Goal: Task Accomplishment & Management: Use online tool/utility

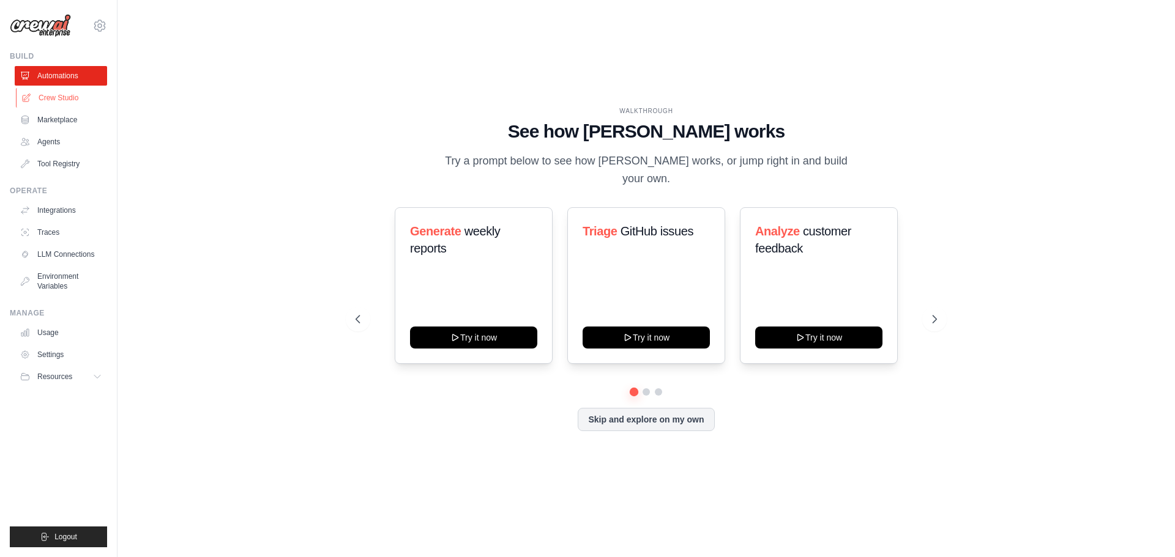
click at [54, 101] on link "Crew Studio" at bounding box center [62, 98] width 92 height 20
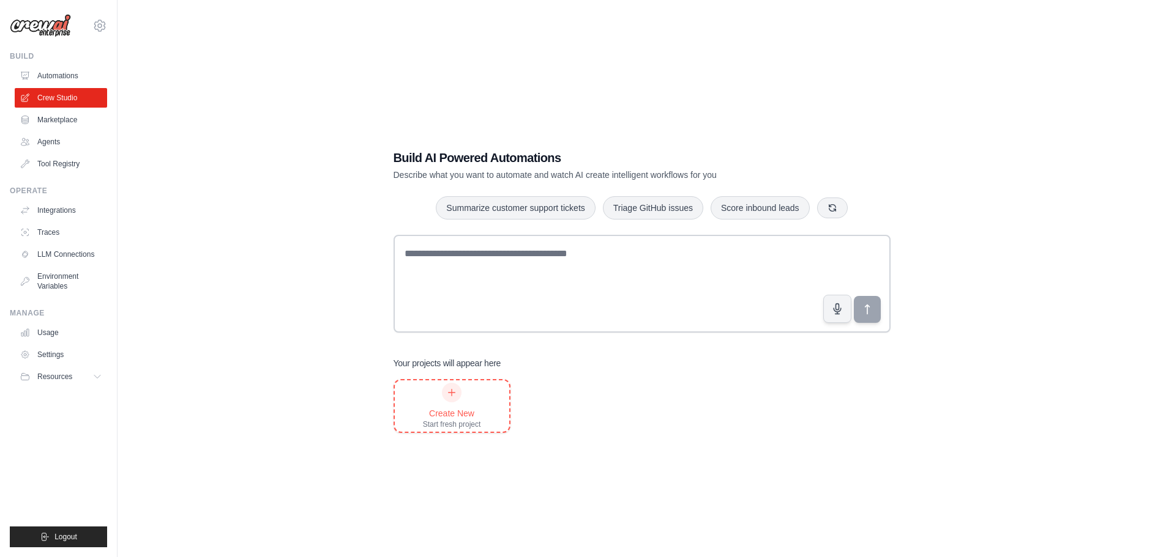
click at [449, 412] on div "Create New" at bounding box center [452, 414] width 58 height 12
click at [57, 70] on link "Automations" at bounding box center [62, 76] width 92 height 20
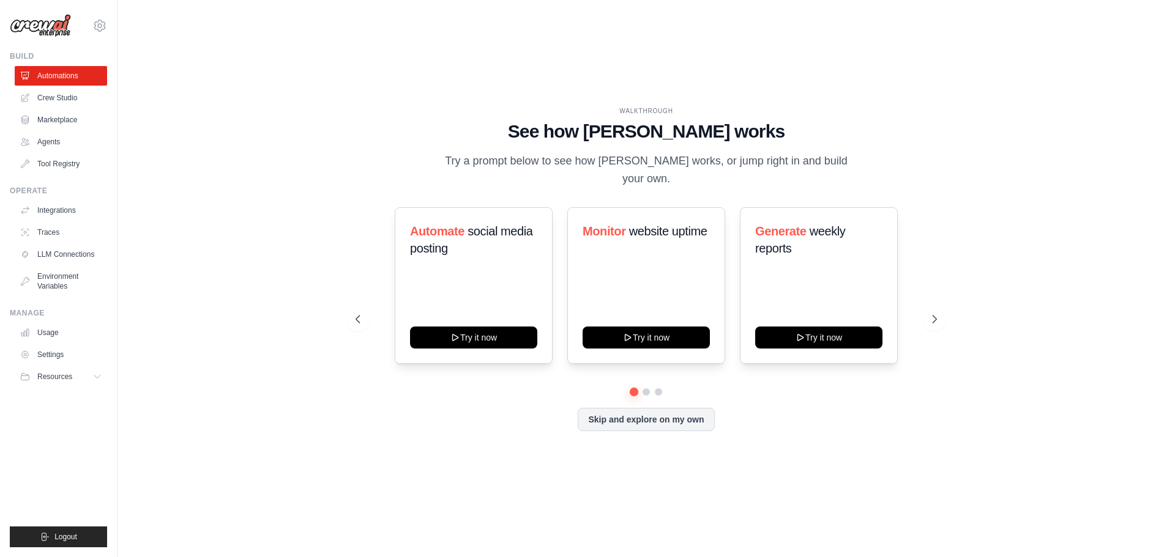
click at [99, 24] on icon at bounding box center [100, 26] width 4 height 4
click at [47, 383] on button "Resources" at bounding box center [62, 377] width 92 height 20
click at [54, 140] on link "Agents" at bounding box center [62, 142] width 92 height 20
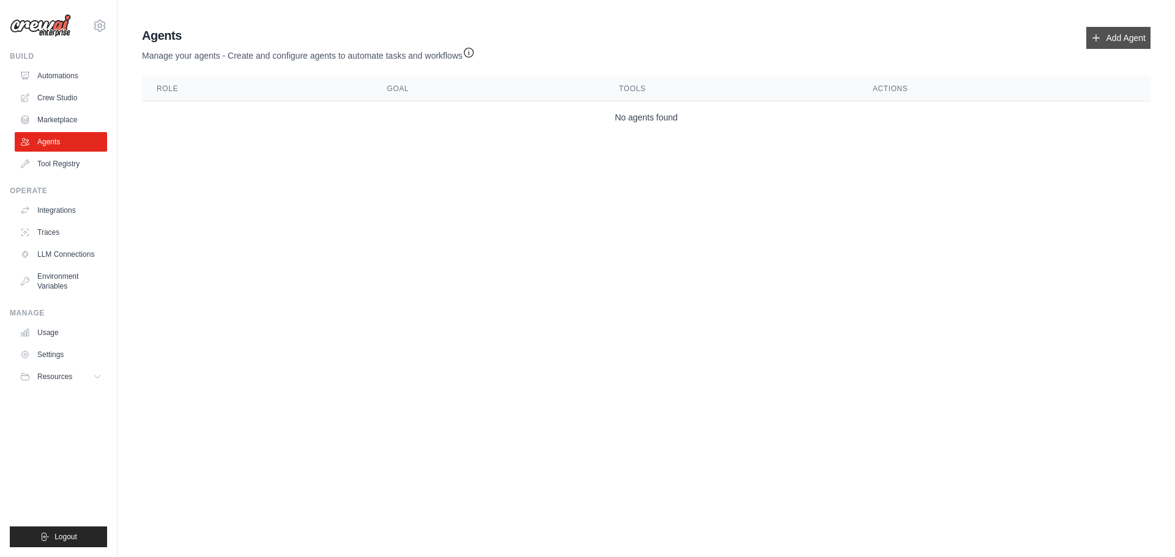
click at [1109, 32] on link "Add Agent" at bounding box center [1118, 38] width 64 height 22
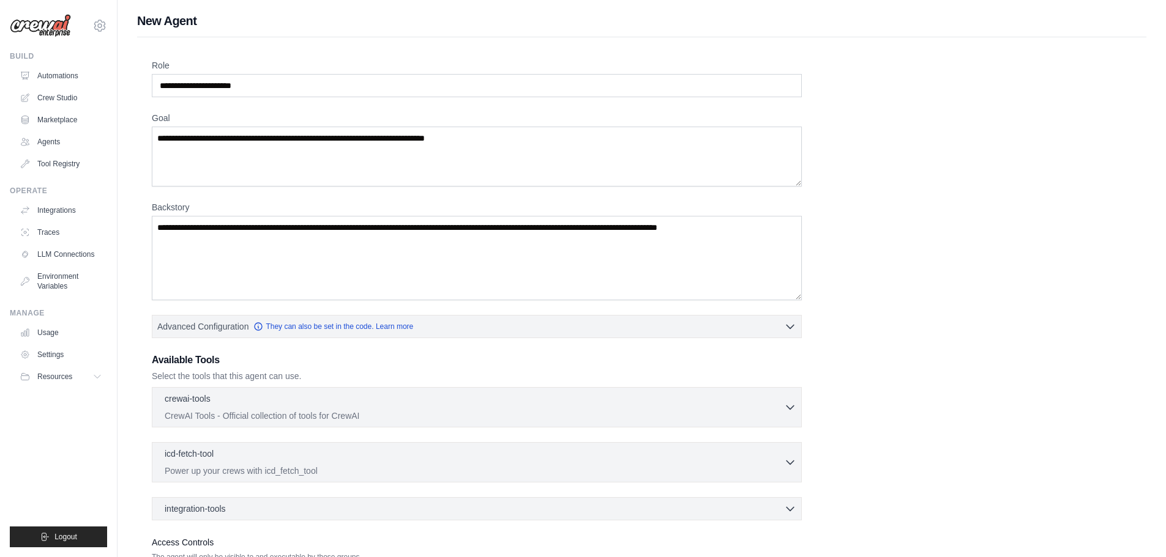
click at [1109, 39] on div "Role Goal Backstory Advanced Configuration They can also be set in the code. Le…" at bounding box center [641, 340] width 1009 height 607
click at [88, 378] on button "Resources" at bounding box center [62, 377] width 92 height 20
click at [55, 95] on link "Crew Studio" at bounding box center [62, 98] width 92 height 20
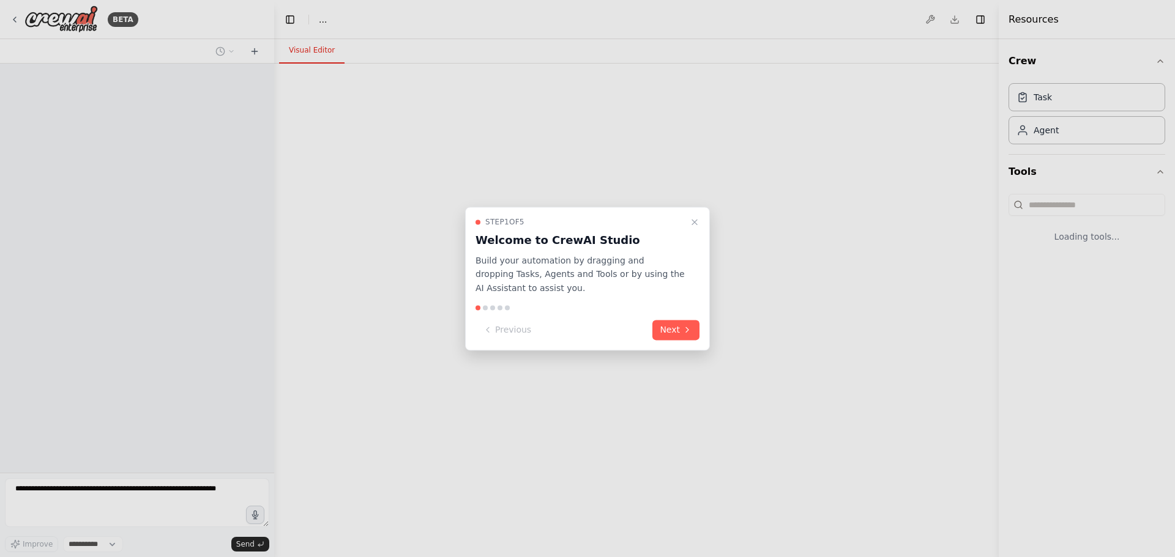
select select "****"
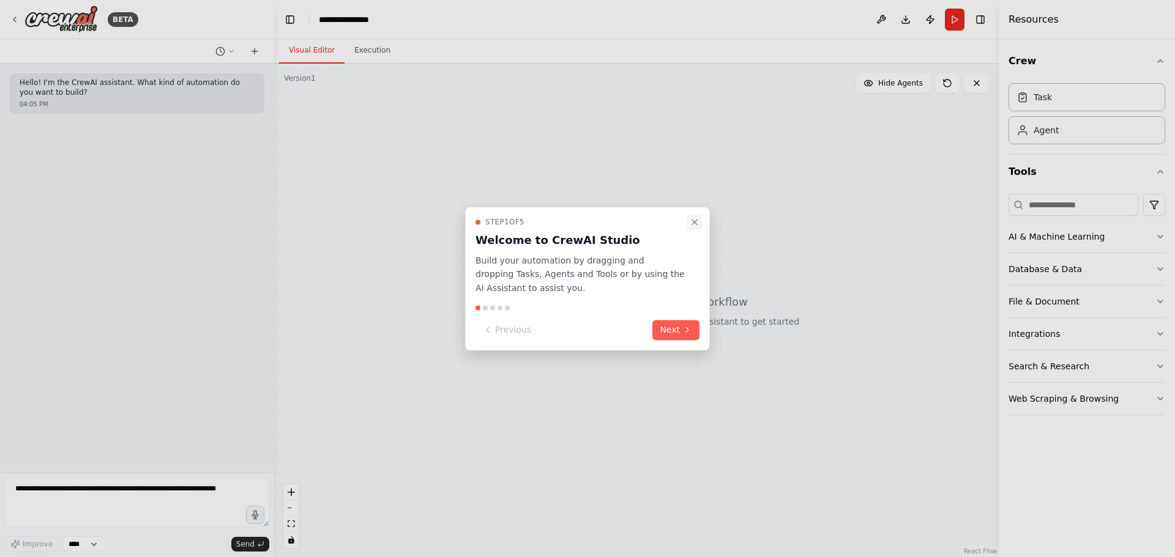
click at [696, 217] on icon "Close walkthrough" at bounding box center [695, 222] width 10 height 10
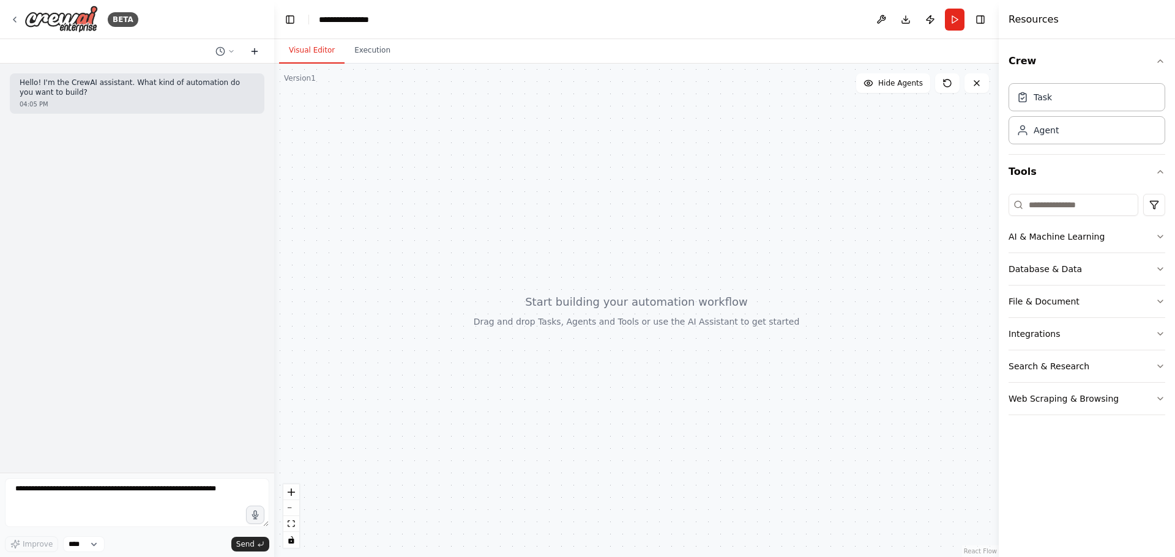
click at [250, 51] on icon at bounding box center [255, 52] width 10 height 10
click at [94, 542] on select "****" at bounding box center [84, 545] width 42 height 16
click at [252, 50] on icon at bounding box center [255, 52] width 10 height 10
click at [878, 22] on button at bounding box center [881, 20] width 20 height 22
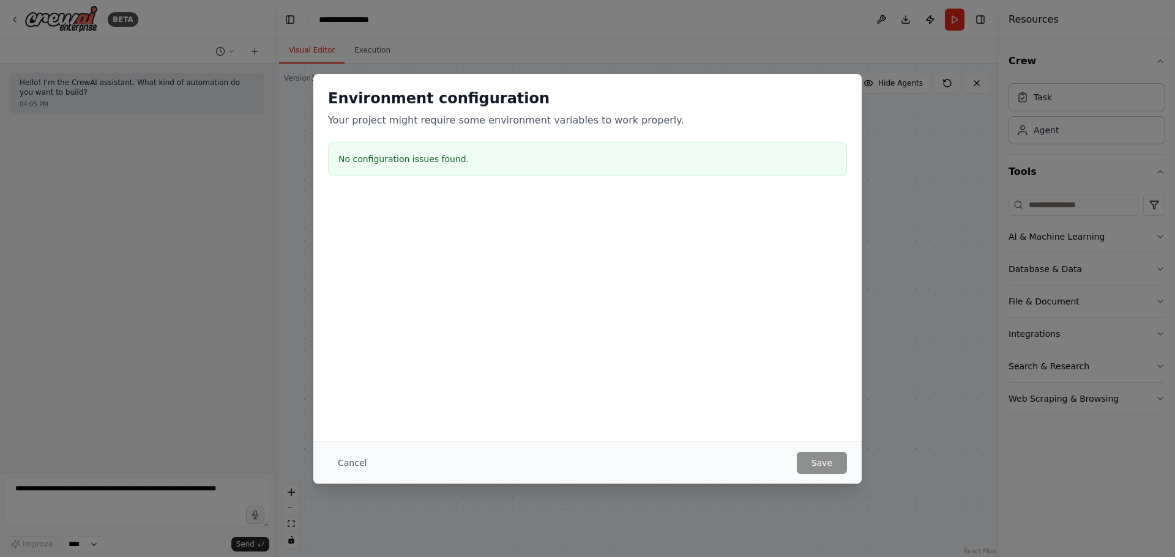
click at [876, 101] on div "Environment configuration Your project might require some environment variables…" at bounding box center [587, 278] width 1175 height 557
click at [182, 275] on div "Environment configuration Your project might require some environment variables…" at bounding box center [587, 278] width 1175 height 557
click at [337, 463] on button "Cancel" at bounding box center [352, 463] width 48 height 22
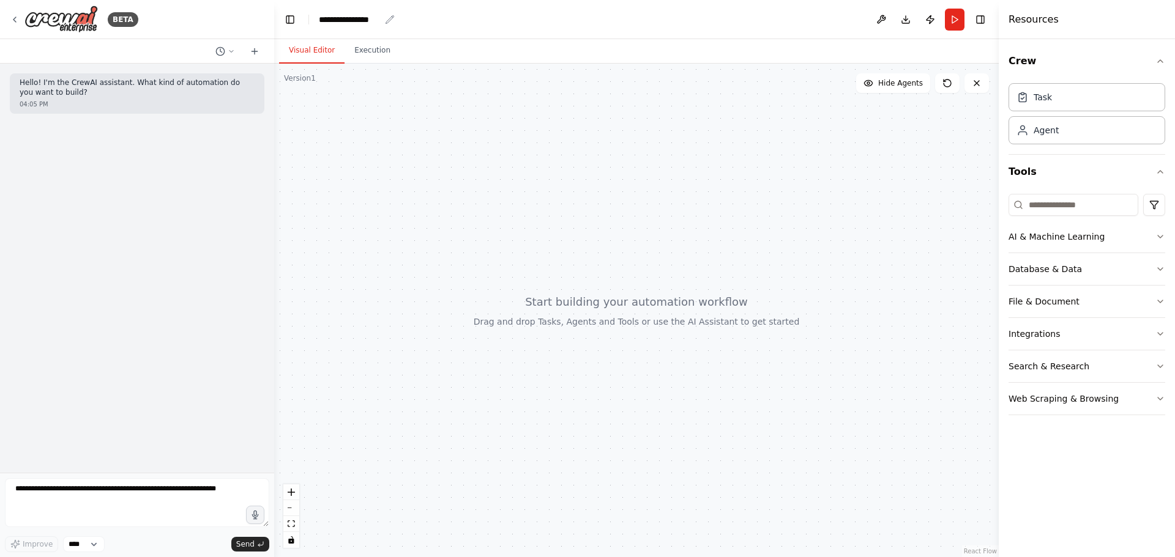
click at [389, 16] on icon "breadcrumb" at bounding box center [390, 20] width 10 height 10
click at [355, 17] on div "**********" at bounding box center [349, 19] width 61 height 12
click at [255, 53] on icon at bounding box center [255, 51] width 0 height 6
click at [13, 15] on icon at bounding box center [15, 20] width 10 height 10
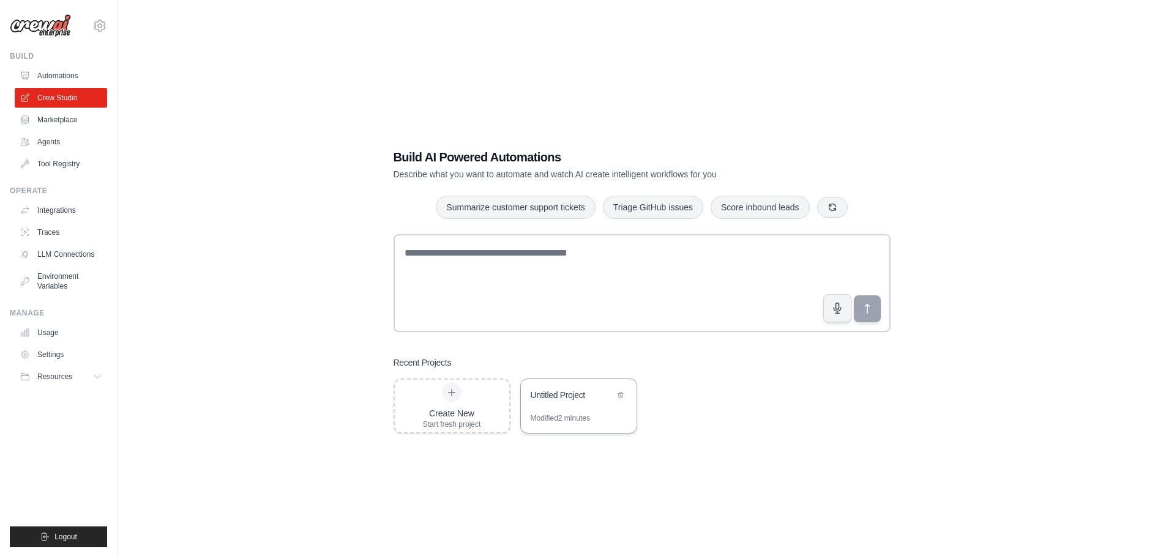
click at [576, 409] on div "Untitled Project" at bounding box center [579, 396] width 116 height 34
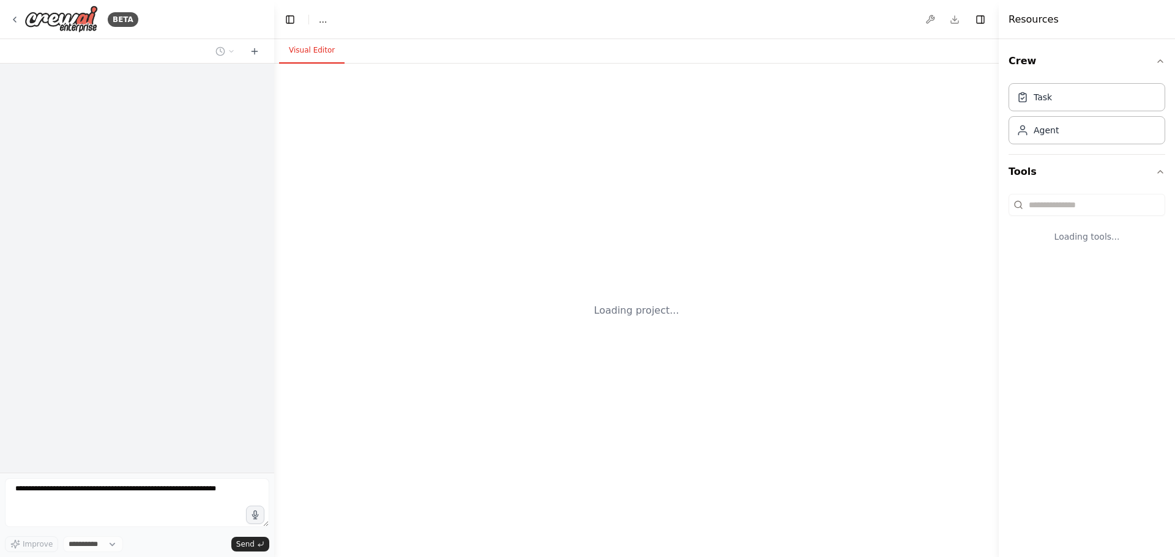
select select "****"
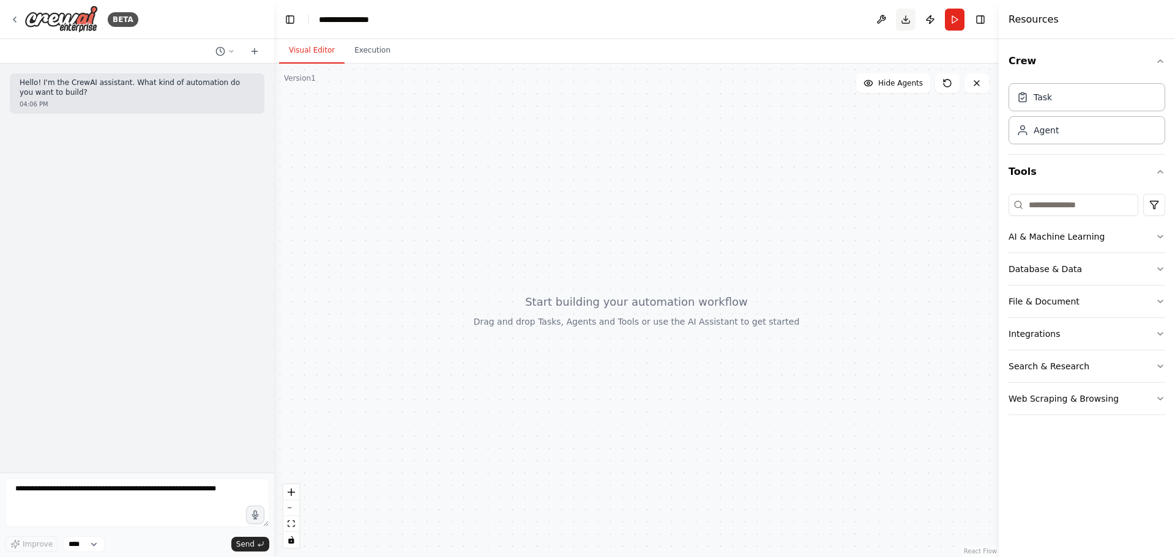
click at [901, 18] on button "Download" at bounding box center [906, 20] width 20 height 22
click at [291, 490] on icon "zoom in" at bounding box center [291, 492] width 7 height 7
click at [1062, 132] on div "Agent" at bounding box center [1086, 130] width 157 height 28
click at [1049, 131] on div "Agent" at bounding box center [1046, 130] width 25 height 12
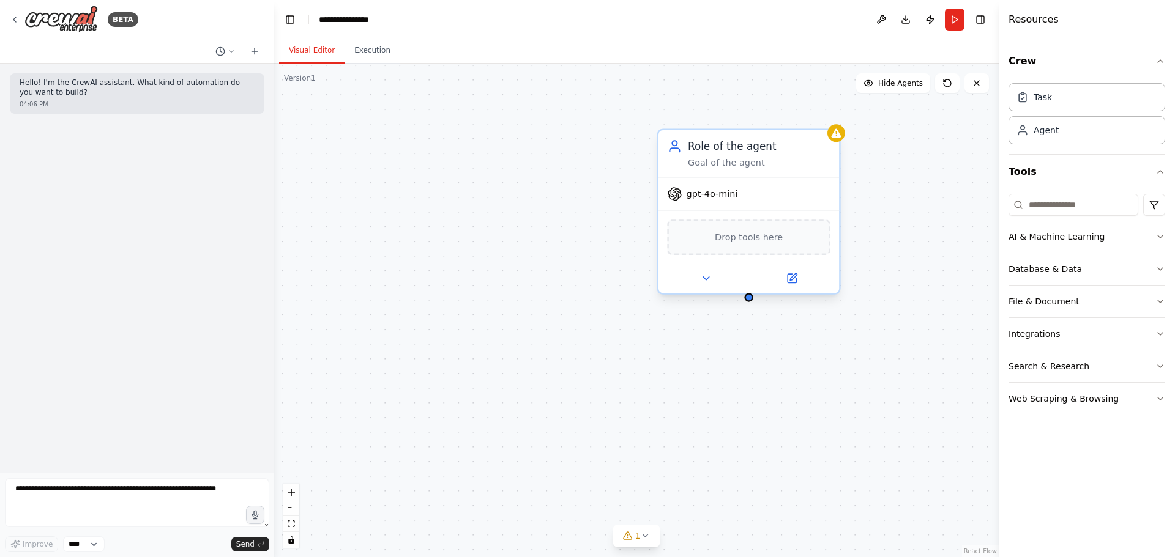
click at [759, 249] on div "Drop tools here" at bounding box center [748, 237] width 163 height 35
click at [761, 238] on span "Drop tools here" at bounding box center [749, 237] width 68 height 15
drag, startPoint x: 761, startPoint y: 238, endPoint x: 720, endPoint y: 242, distance: 41.2
click at [720, 242] on span "Drop tools here" at bounding box center [749, 237] width 68 height 15
click at [705, 282] on icon at bounding box center [706, 279] width 12 height 12
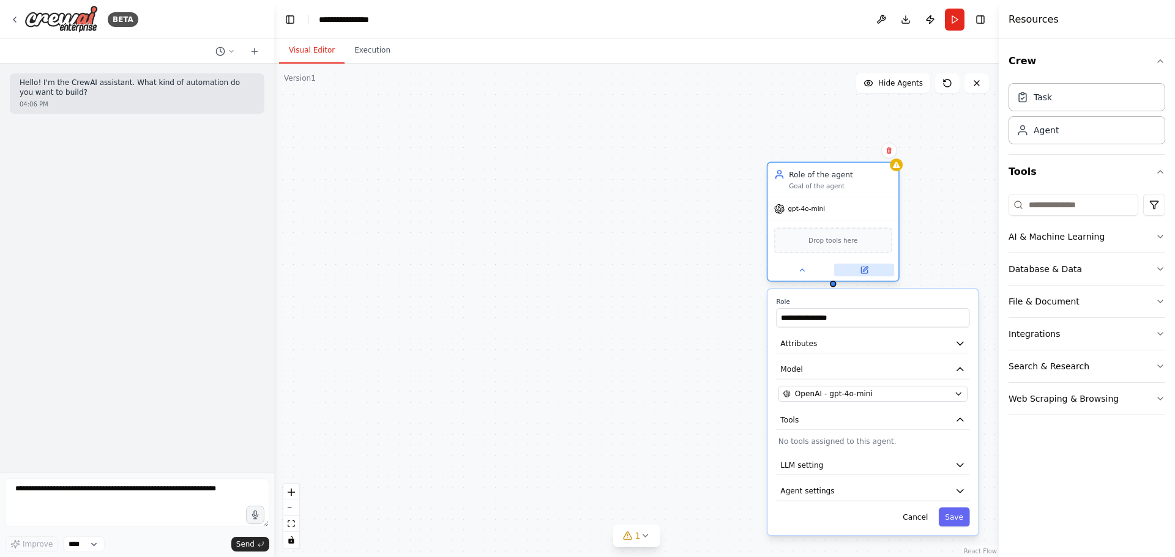
click at [868, 275] on button at bounding box center [864, 270] width 60 height 13
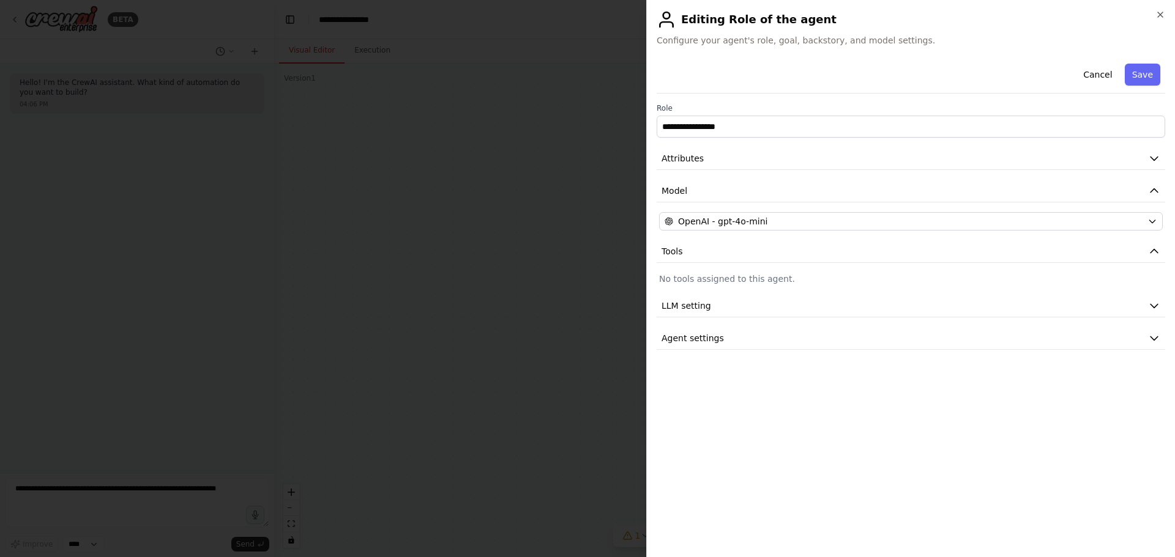
click at [404, 261] on div at bounding box center [587, 278] width 1175 height 557
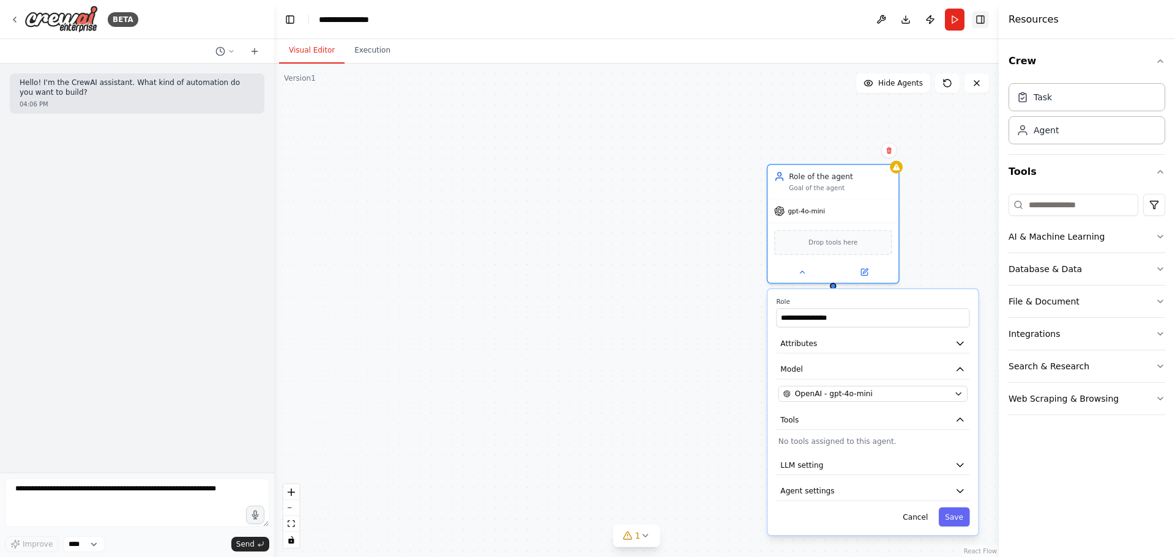
click at [980, 16] on button "Toggle Right Sidebar" at bounding box center [980, 19] width 17 height 17
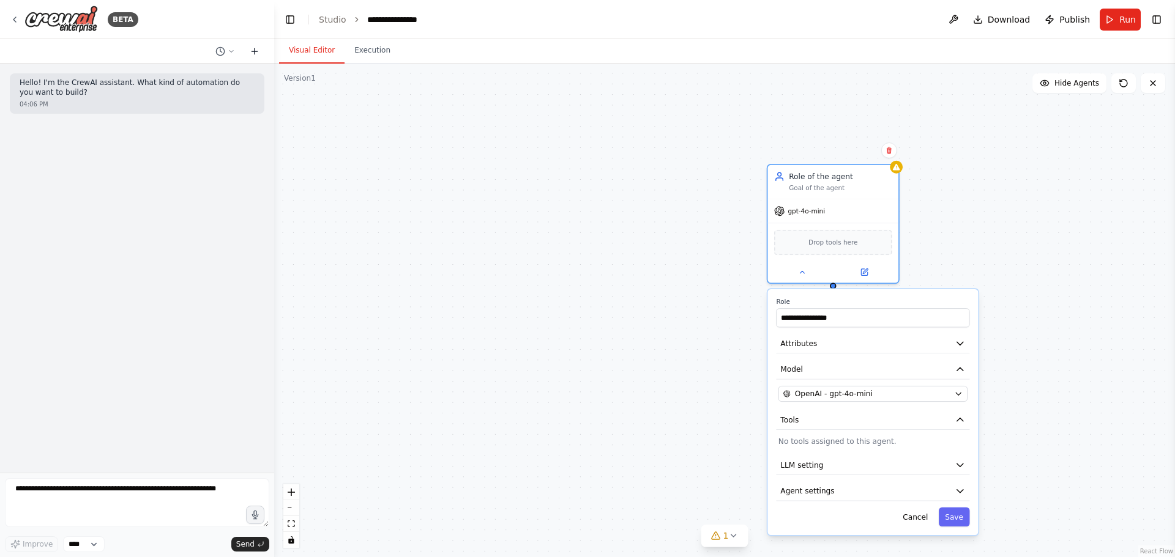
click at [254, 52] on icon at bounding box center [255, 52] width 10 height 10
click at [105, 491] on textarea at bounding box center [137, 503] width 264 height 49
click at [737, 539] on icon at bounding box center [733, 536] width 10 height 10
click at [521, 327] on div "**********" at bounding box center [724, 311] width 901 height 494
click at [231, 49] on icon at bounding box center [231, 51] width 7 height 7
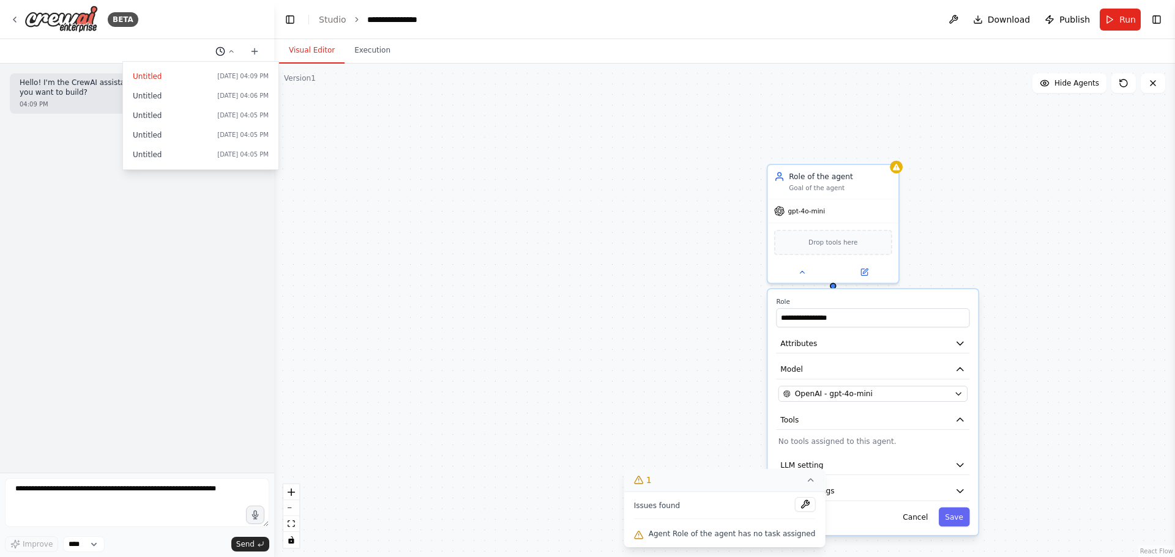
click at [231, 49] on div at bounding box center [137, 278] width 274 height 557
click at [255, 49] on icon at bounding box center [255, 52] width 10 height 10
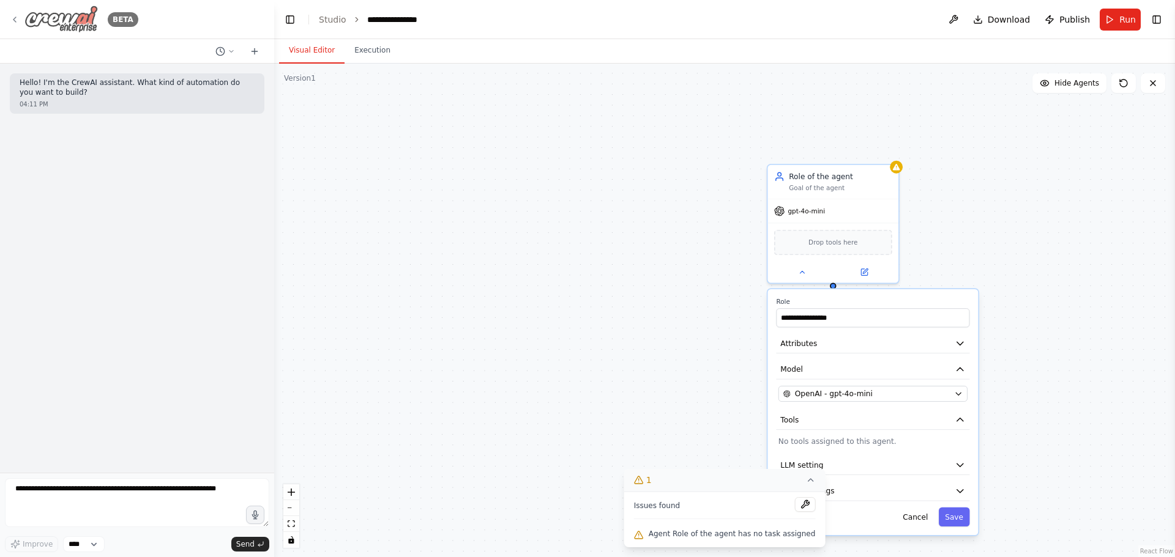
click at [17, 15] on icon at bounding box center [15, 20] width 10 height 10
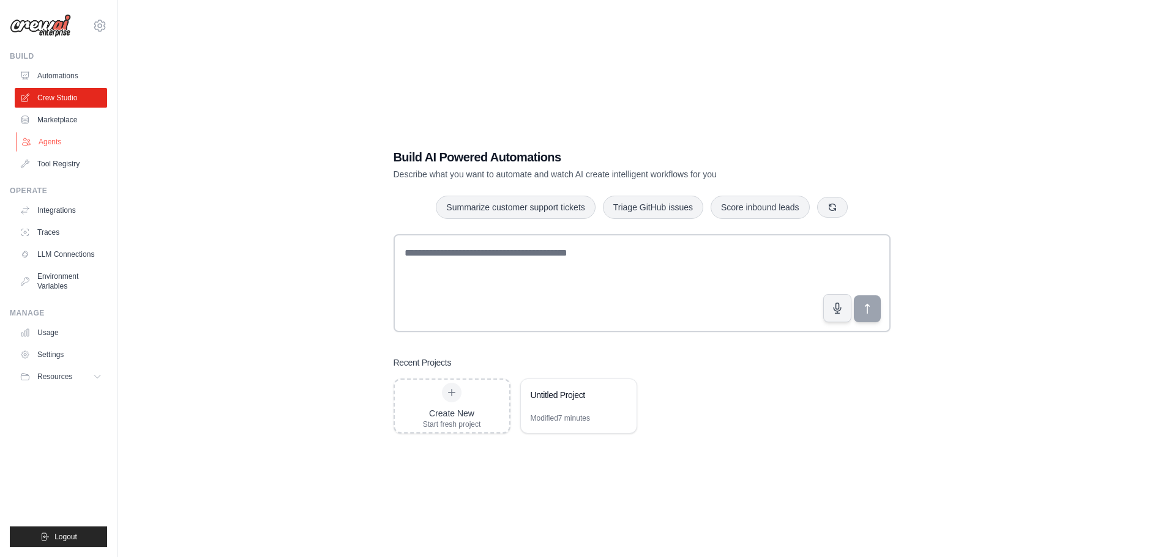
click at [40, 140] on link "Agents" at bounding box center [62, 142] width 92 height 20
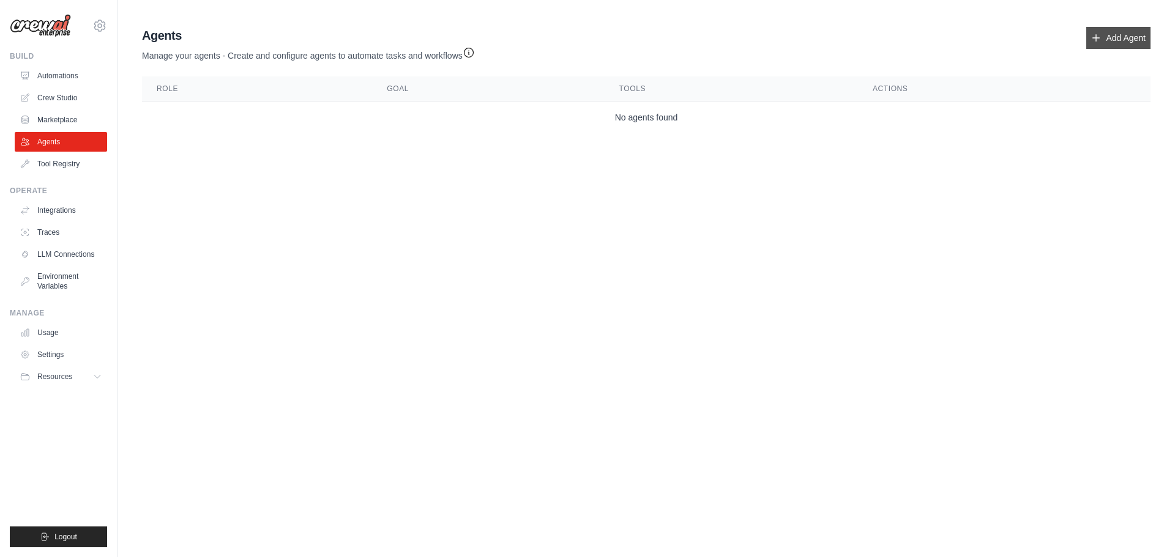
click at [1099, 31] on link "Add Agent" at bounding box center [1118, 38] width 64 height 22
click at [1134, 31] on link "Add Agent" at bounding box center [1118, 38] width 64 height 22
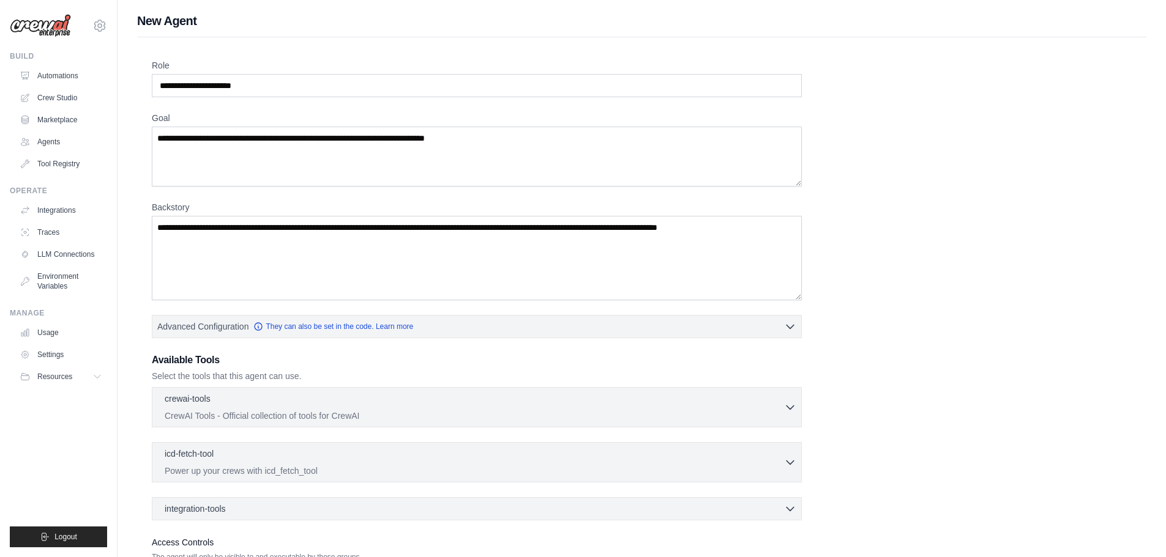
scroll to position [99, 0]
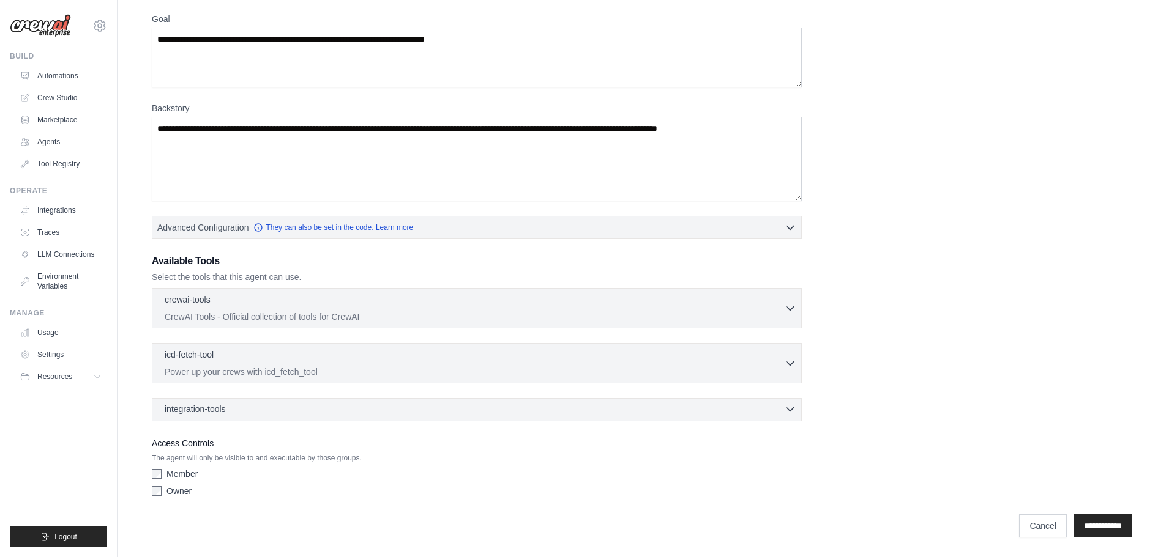
click at [788, 409] on icon "button" at bounding box center [790, 409] width 12 height 12
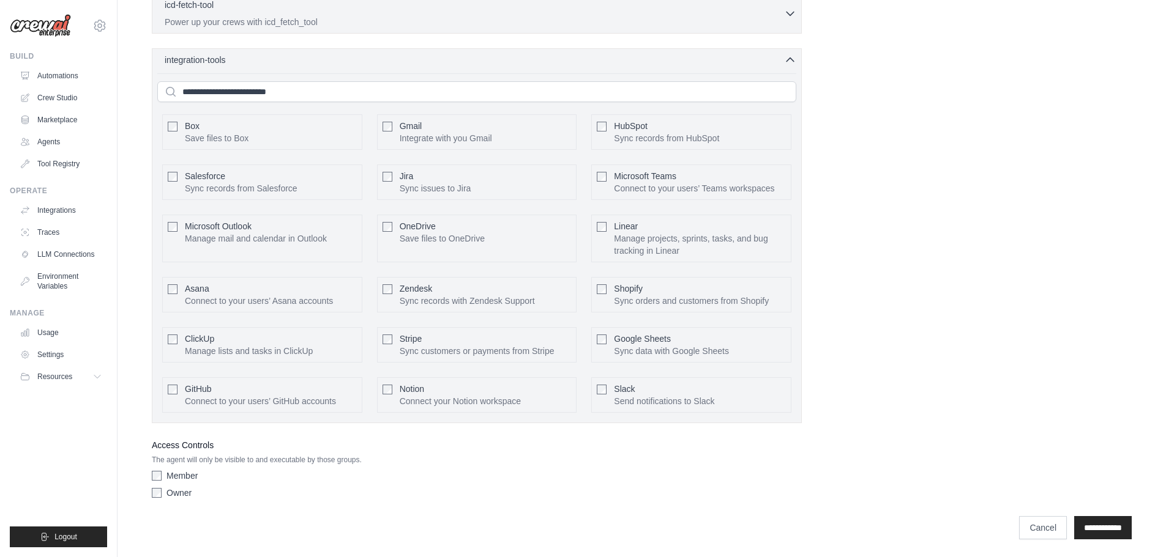
scroll to position [451, 0]
